Goal: Transaction & Acquisition: Book appointment/travel/reservation

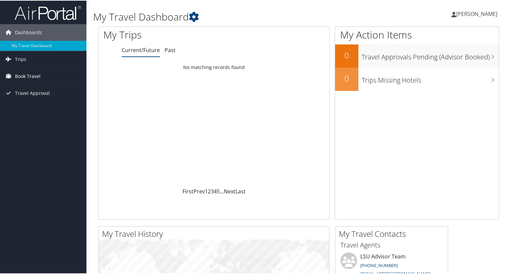
click at [24, 76] on span "Book Travel" at bounding box center [28, 75] width 26 height 17
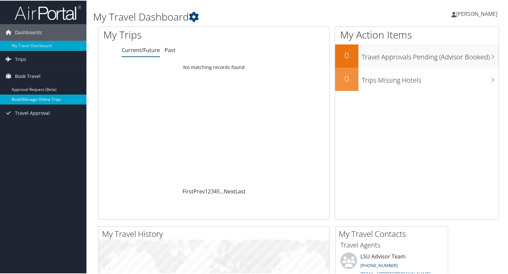
click at [29, 95] on link "Book/Manage Online Trips" at bounding box center [43, 99] width 86 height 10
click at [38, 99] on link "Book/Manage Online Trips" at bounding box center [43, 99] width 86 height 10
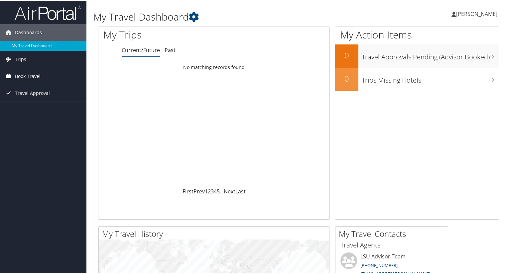
click at [58, 71] on link "Book Travel" at bounding box center [43, 75] width 86 height 17
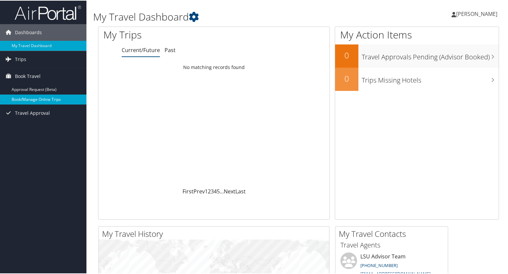
click at [62, 101] on link "Book/Manage Online Trips" at bounding box center [43, 99] width 86 height 10
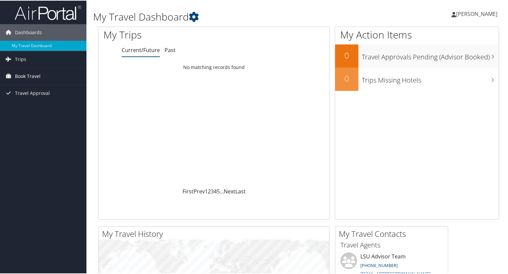
drag, startPoint x: 29, startPoint y: 77, endPoint x: 30, endPoint y: 83, distance: 5.4
click at [29, 77] on span "Book Travel" at bounding box center [28, 75] width 26 height 17
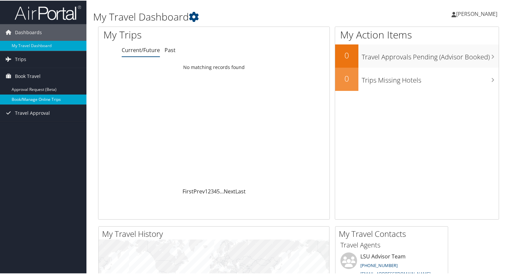
click at [33, 102] on link "Book/Manage Online Trips" at bounding box center [43, 99] width 86 height 10
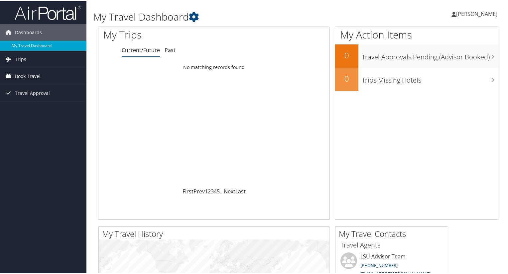
click at [37, 78] on span "Book Travel" at bounding box center [28, 75] width 26 height 17
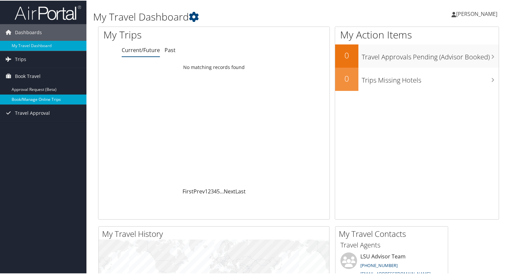
click at [43, 100] on link "Book/Manage Online Trips" at bounding box center [43, 99] width 86 height 10
click at [47, 97] on link "Book/Manage Online Trips" at bounding box center [43, 99] width 86 height 10
